Goal: Transaction & Acquisition: Purchase product/service

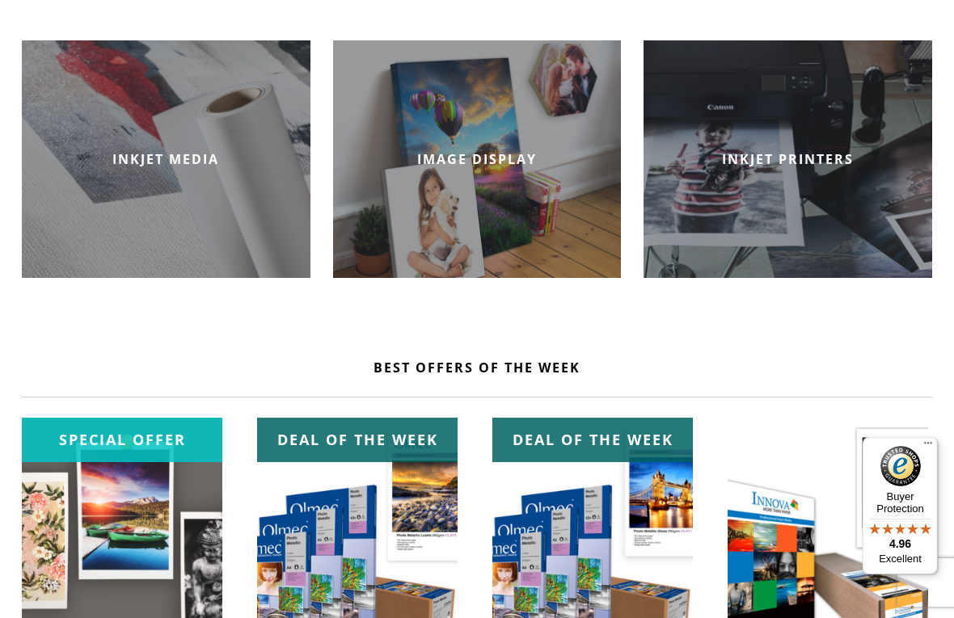
scroll to position [464, 0]
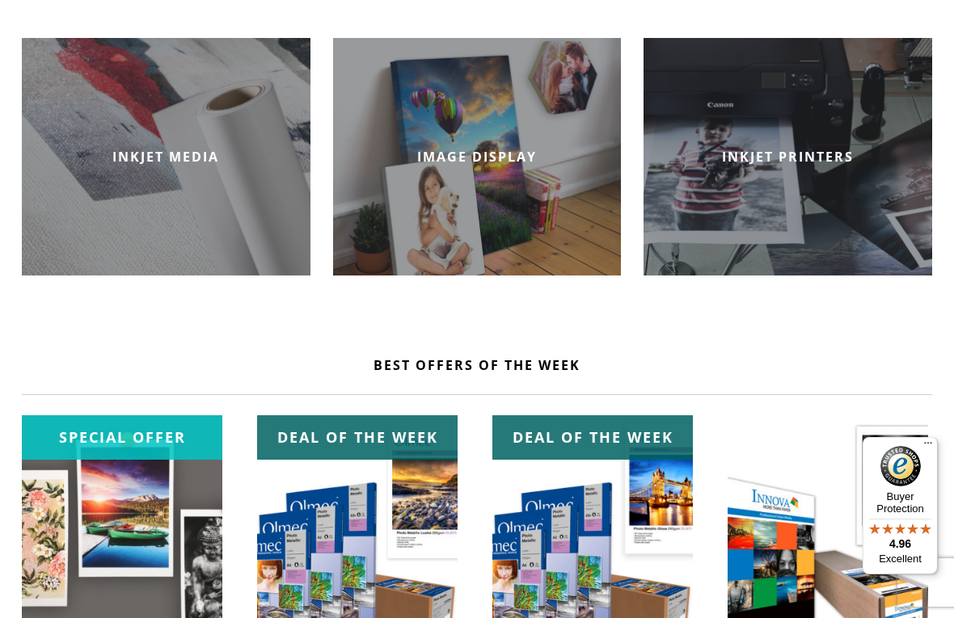
click at [248, 159] on h2 "INKJET MEDIA" at bounding box center [166, 157] width 289 height 18
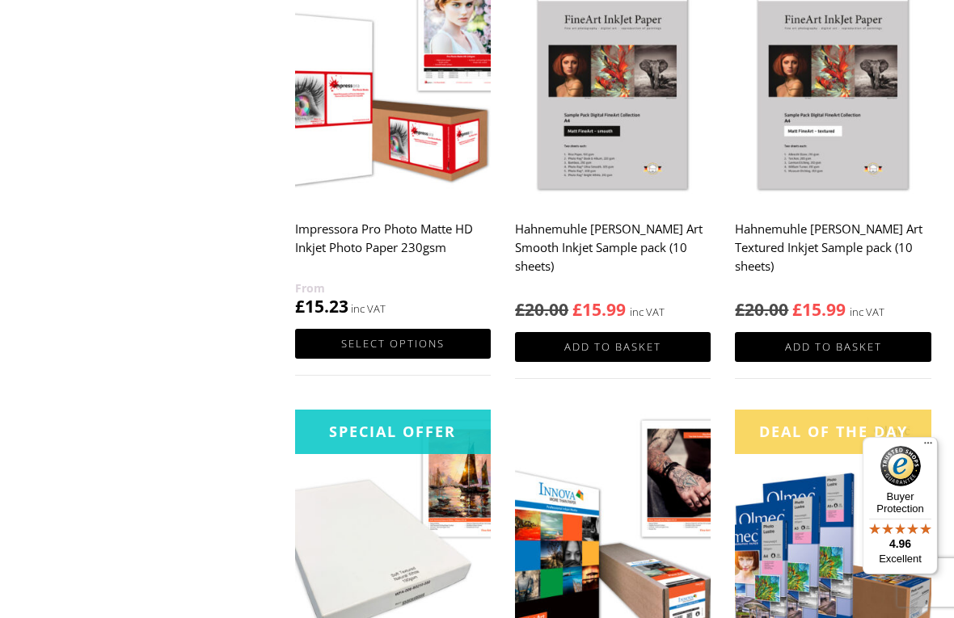
scroll to position [1248, 0]
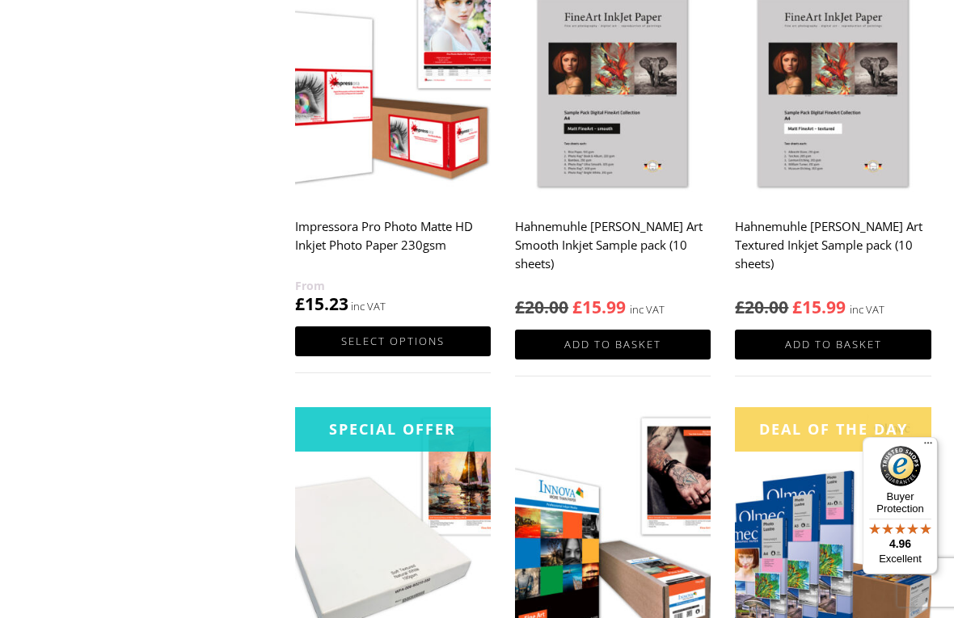
click at [629, 112] on img at bounding box center [613, 78] width 196 height 245
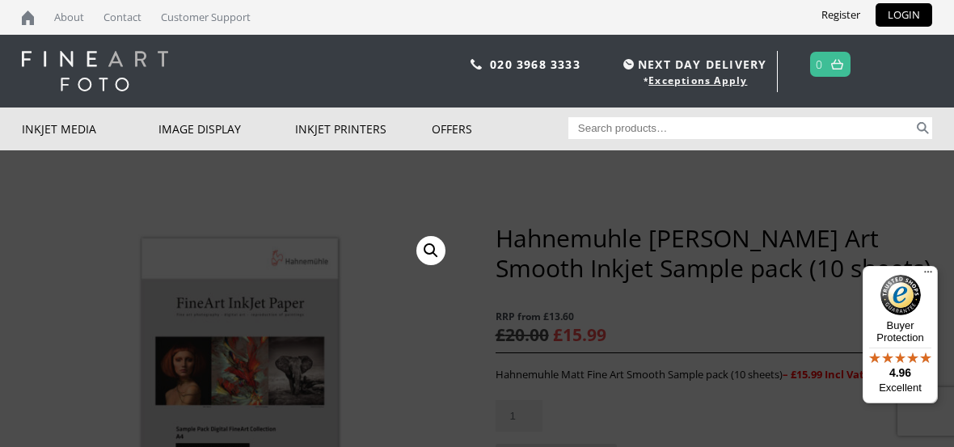
click at [0, 0] on link "Inkjet Fine Art Paper" at bounding box center [0, 0] width 0 height 0
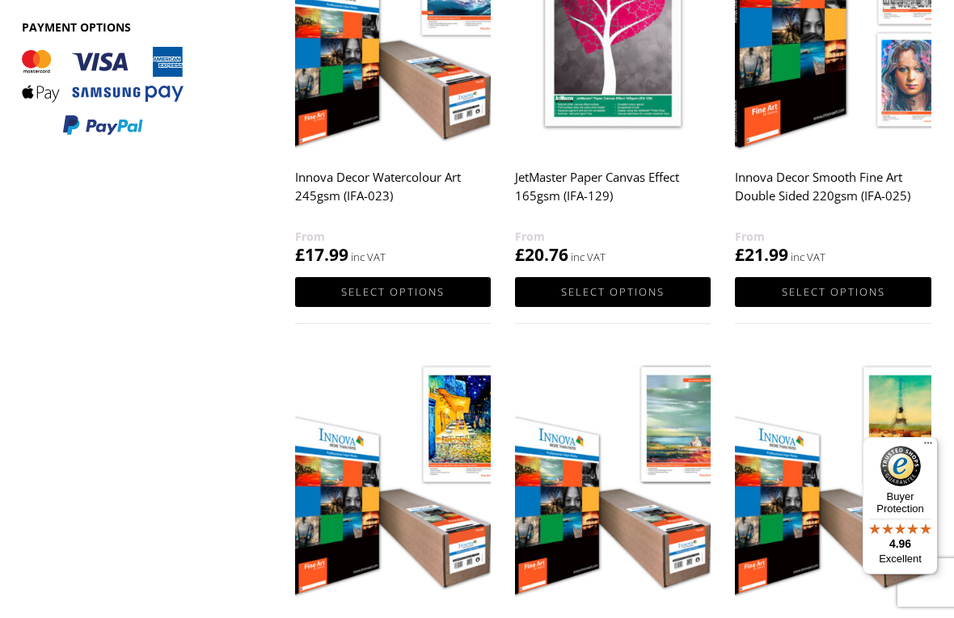
scroll to position [884, 0]
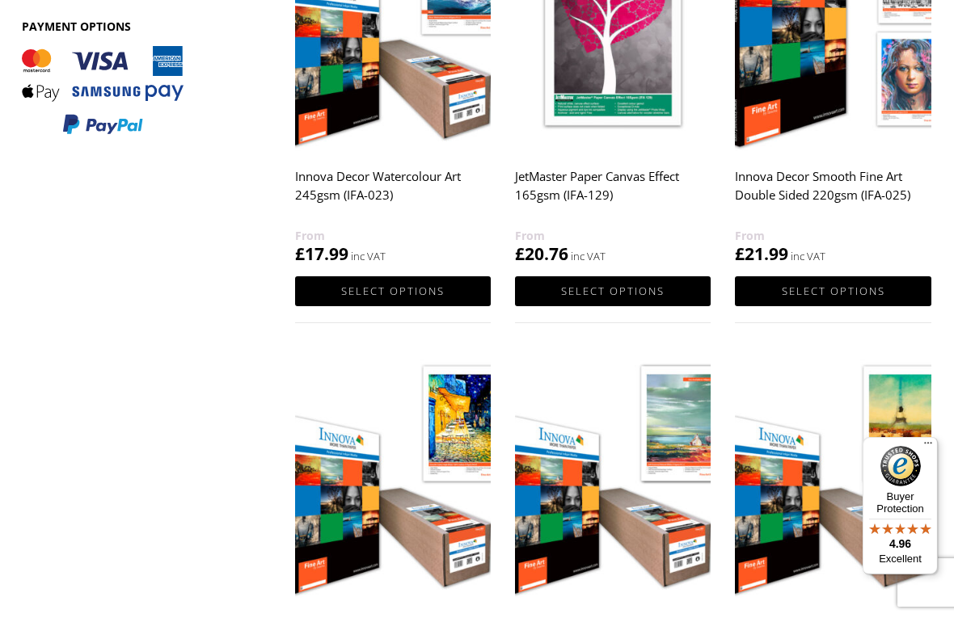
click at [363, 69] on img at bounding box center [393, 28] width 196 height 245
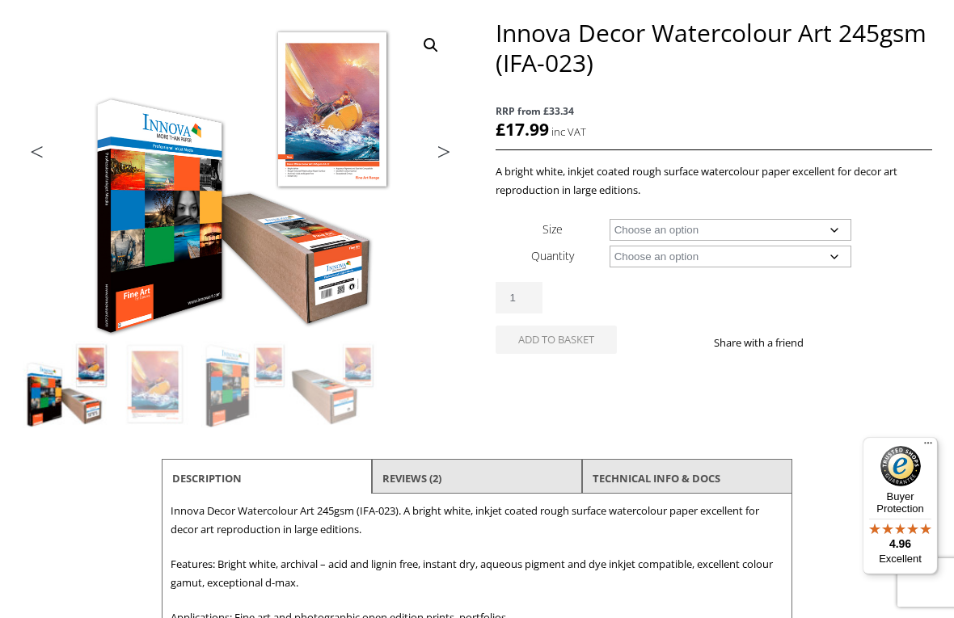
scroll to position [209, 0]
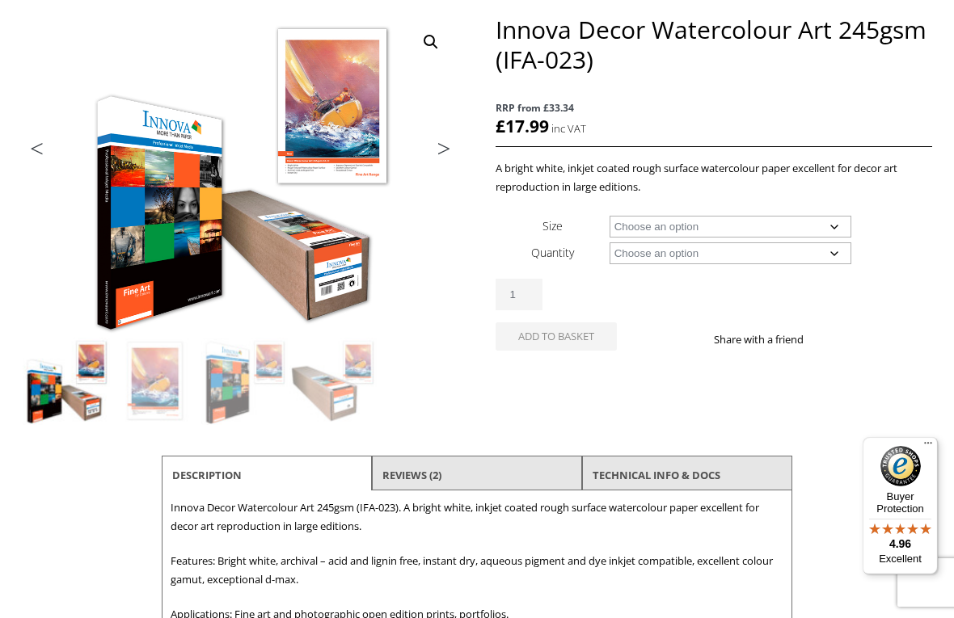
click at [840, 221] on select "Choose an option A4 Sheet A3 Sheet A3+ Sheet A2 Sheet 17" Wide Roll 24" Wide Ro…" at bounding box center [730, 227] width 242 height 22
select select "a3-sheet"
click at [837, 258] on select "Choose an option 25 Sheets" at bounding box center [730, 253] width 242 height 22
select select "25-sheets"
select select "a3-sheet"
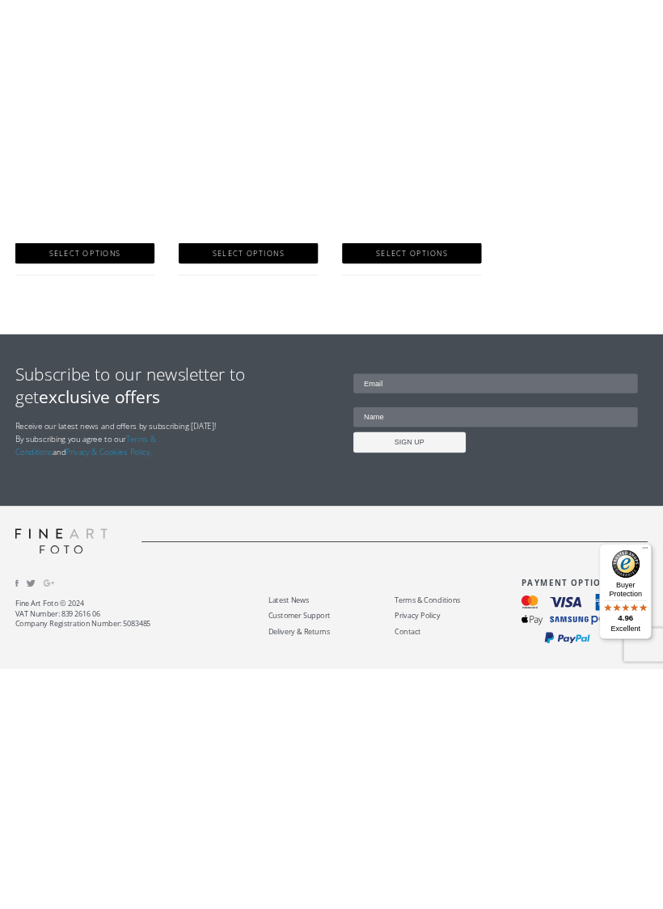
scroll to position [1031, 0]
